Goal: Task Accomplishment & Management: Use online tool/utility

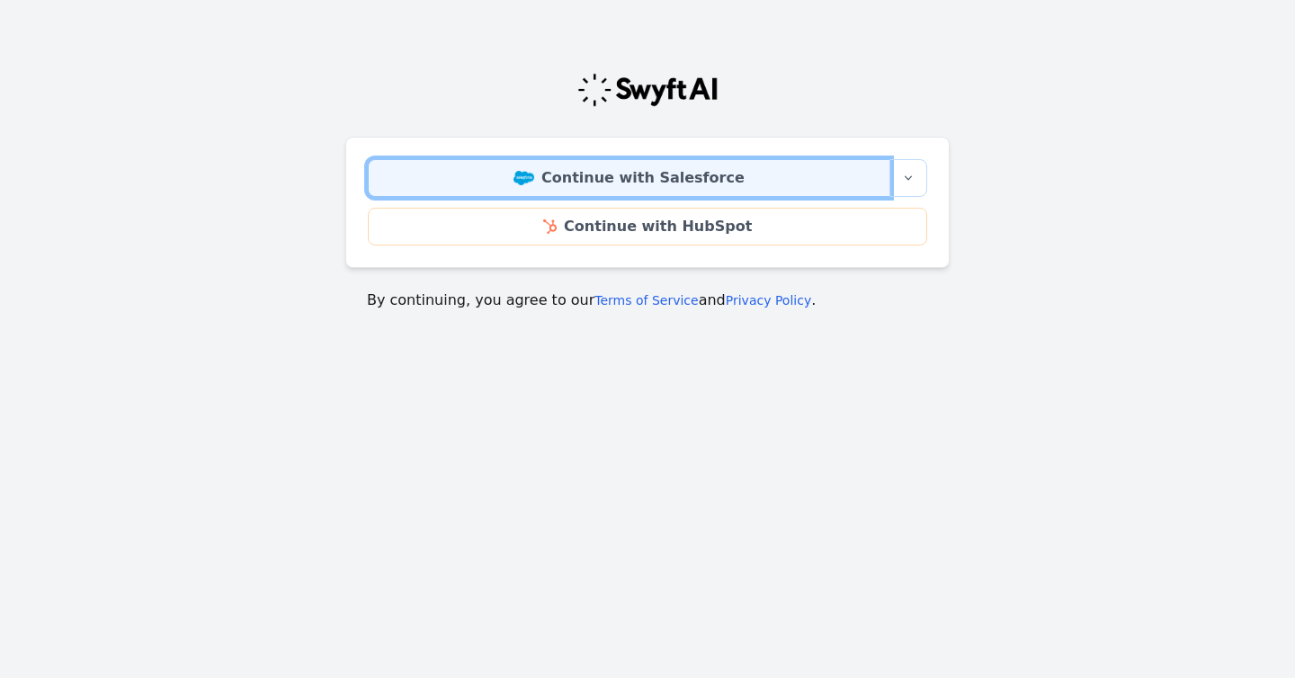
click at [553, 190] on link "Continue with Salesforce" at bounding box center [629, 178] width 522 height 38
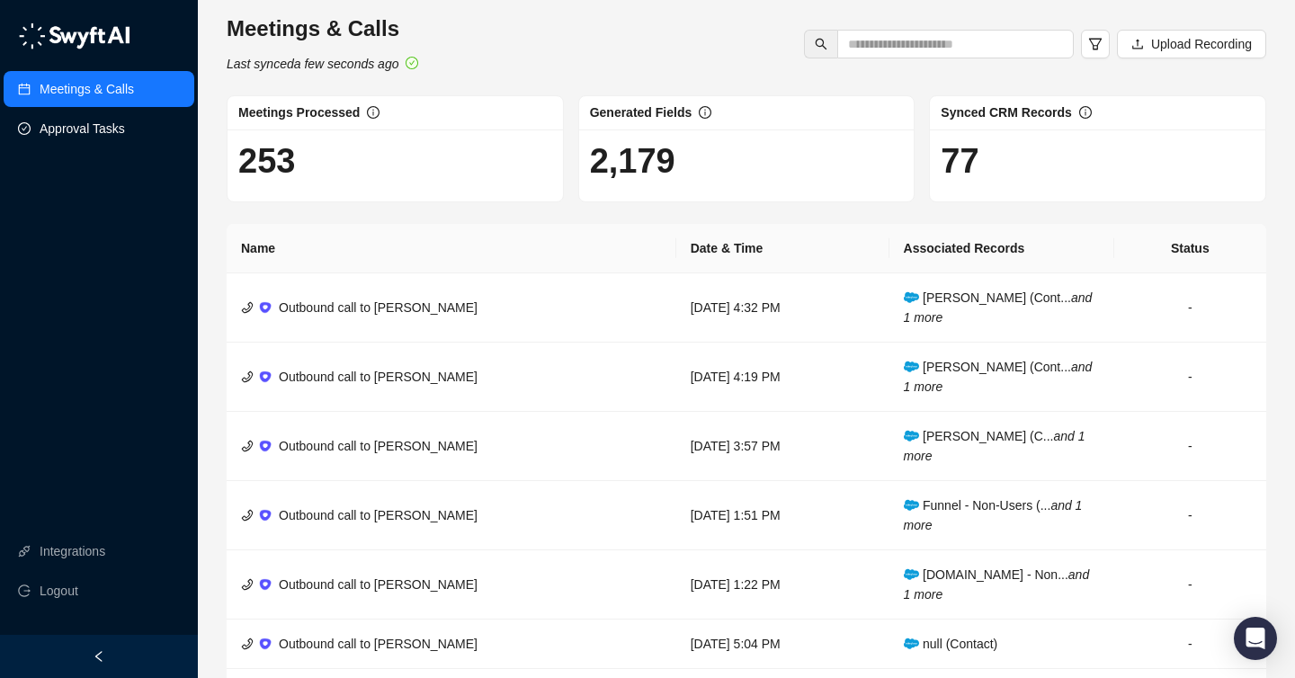
click at [111, 117] on link "Approval Tasks" at bounding box center [82, 129] width 85 height 36
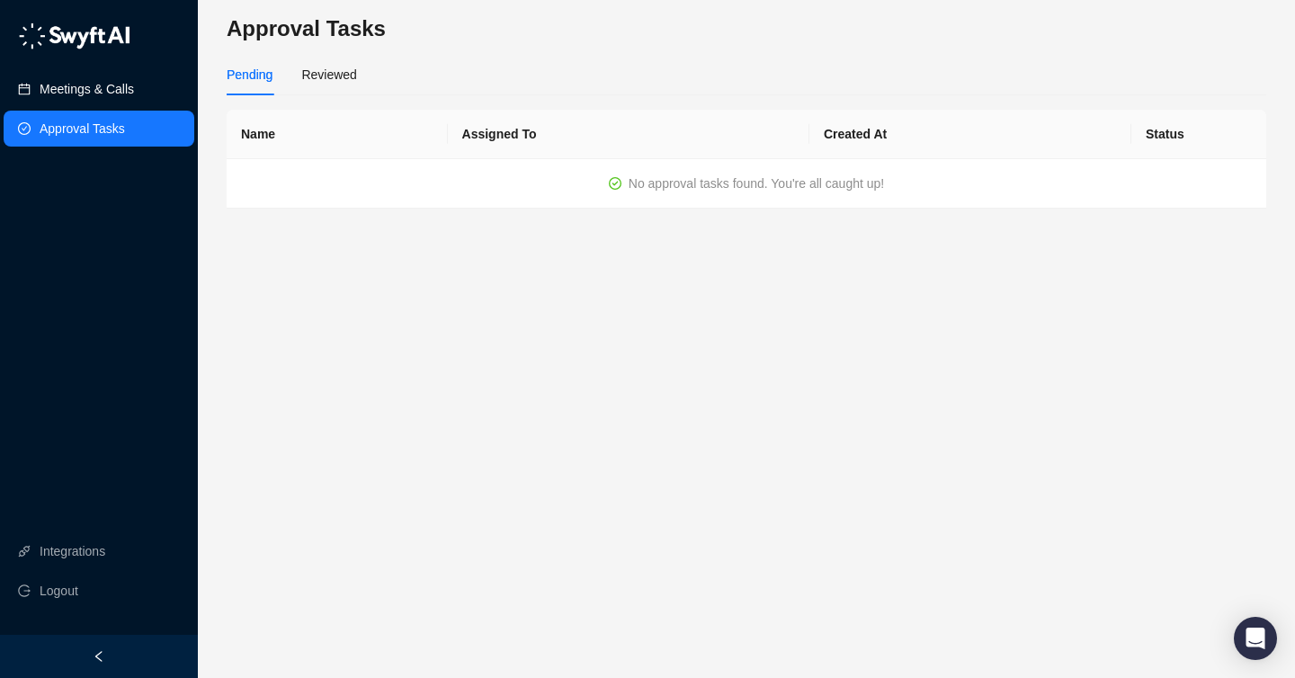
click at [120, 94] on link "Meetings & Calls" at bounding box center [87, 89] width 94 height 36
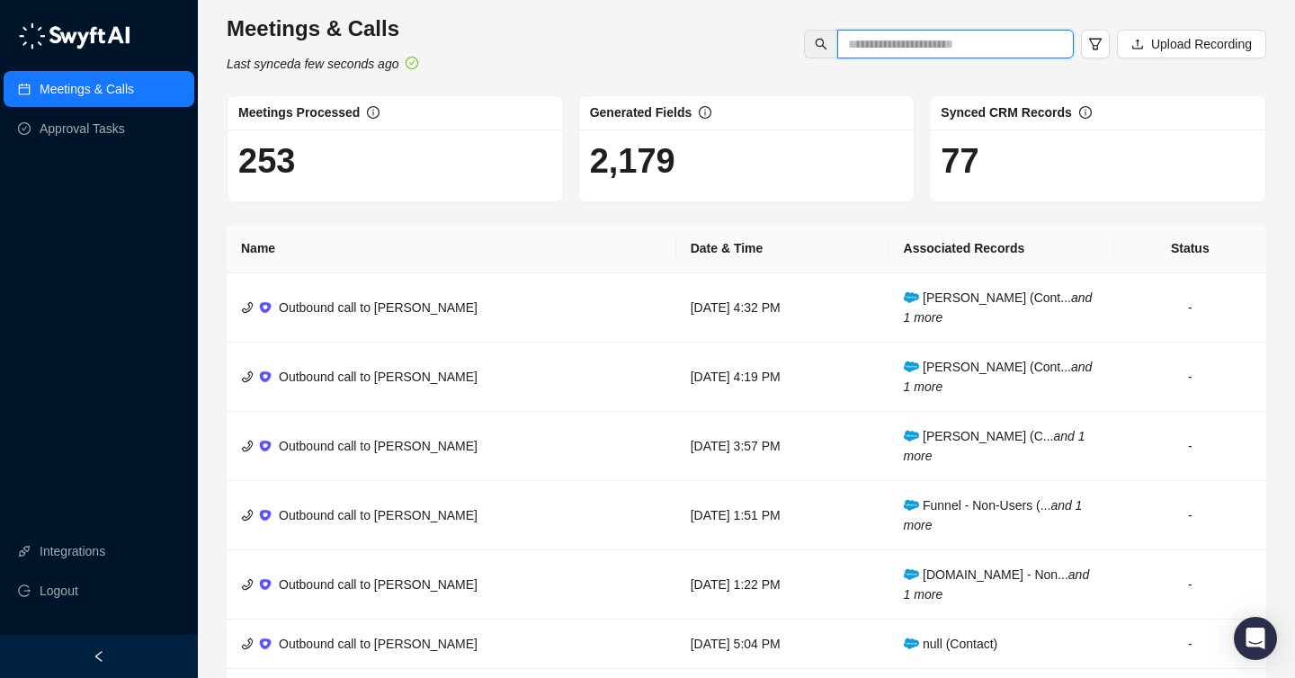
click at [939, 47] on input "text" at bounding box center [948, 44] width 200 height 20
type input "**********"
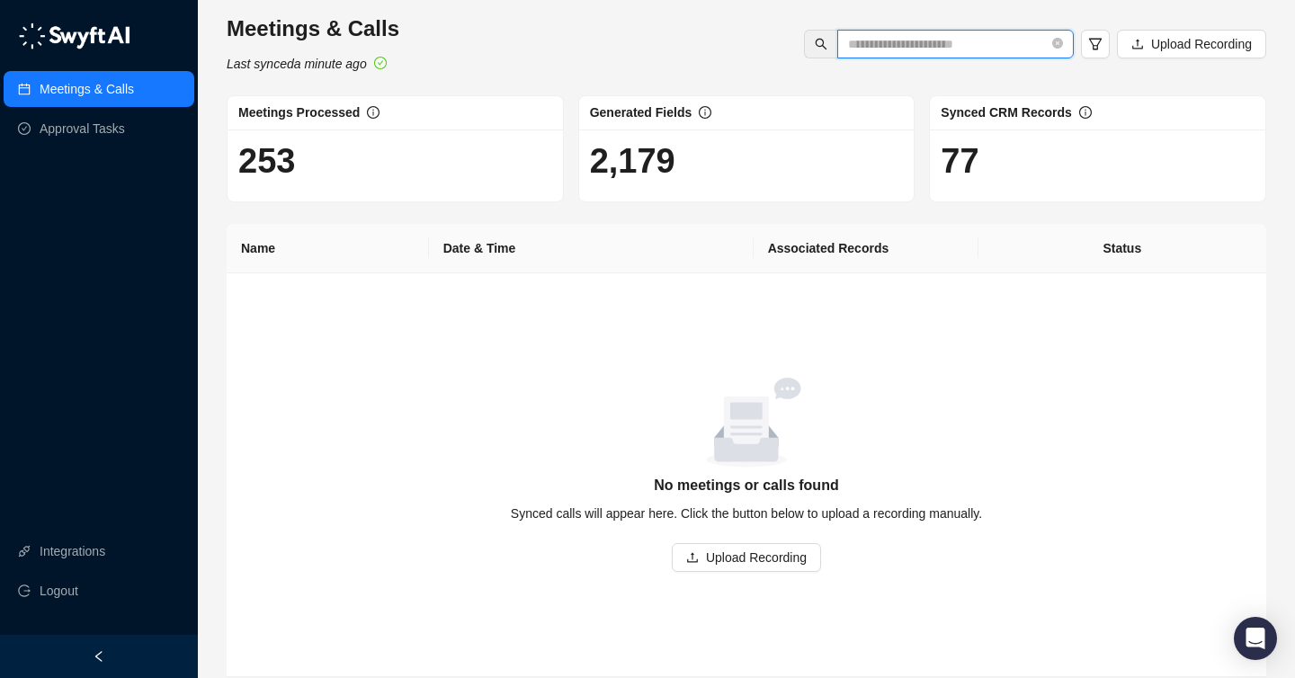
scroll to position [0, 0]
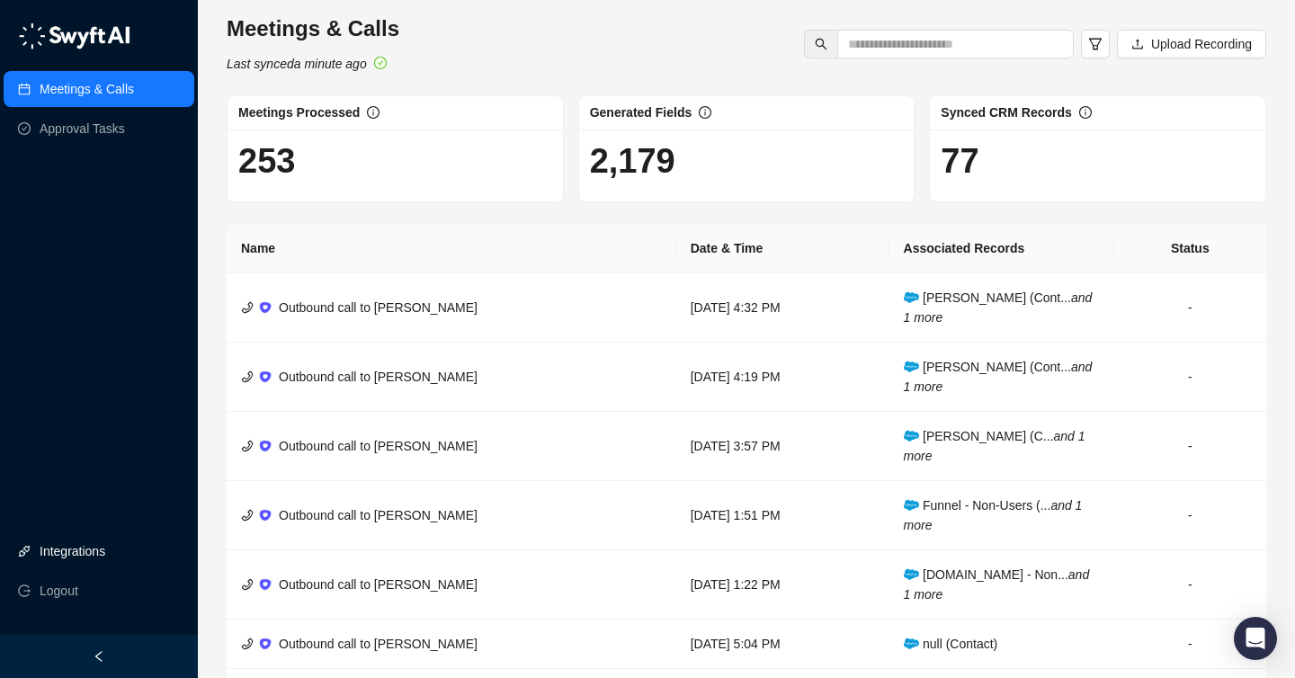
click at [99, 548] on link "Integrations" at bounding box center [73, 551] width 66 height 36
